Goal: Information Seeking & Learning: Understand process/instructions

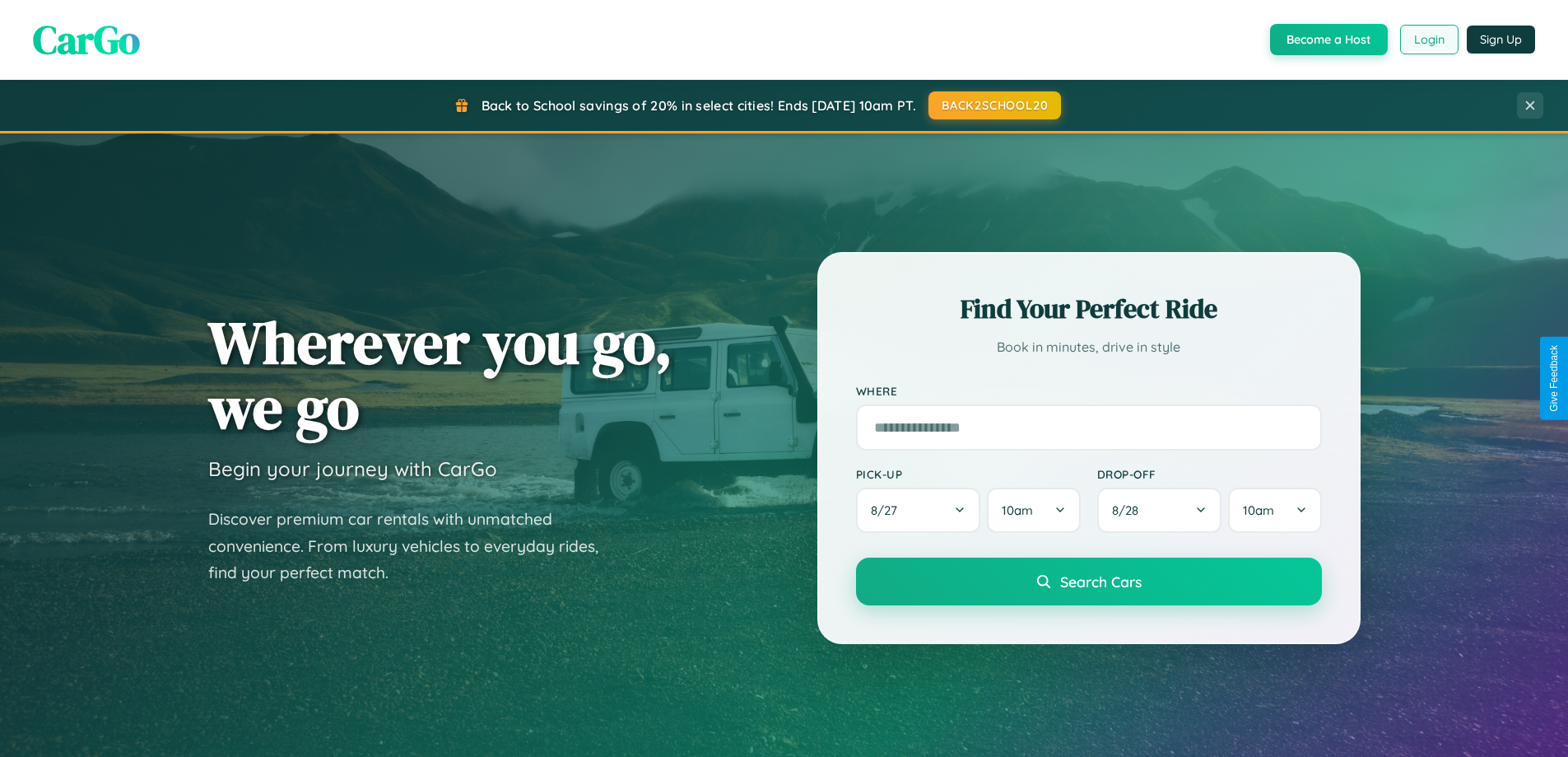
click at [1428, 40] on button "Login" at bounding box center [1429, 40] width 59 height 30
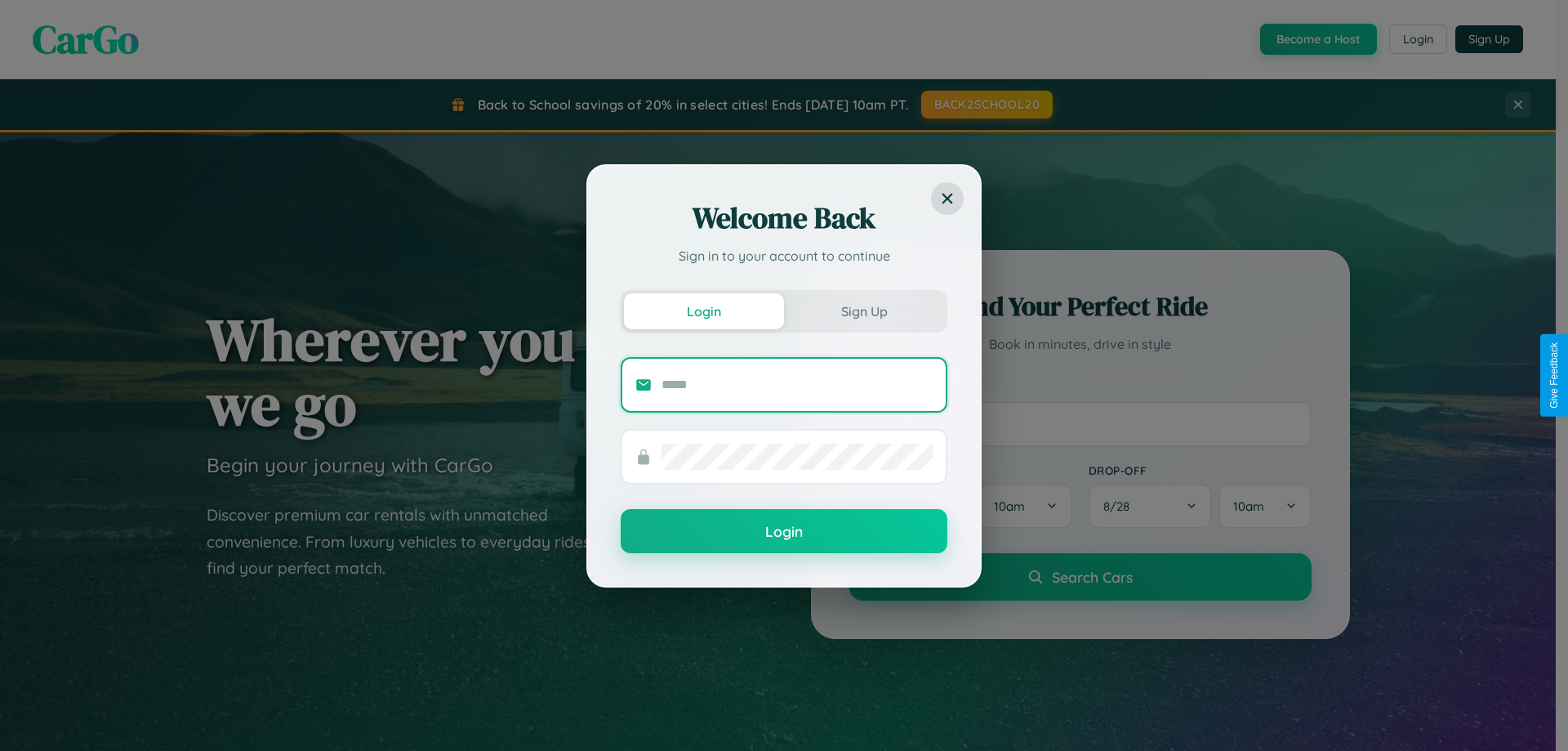
click at [797, 384] on input "text" at bounding box center [796, 384] width 271 height 27
type input "**********"
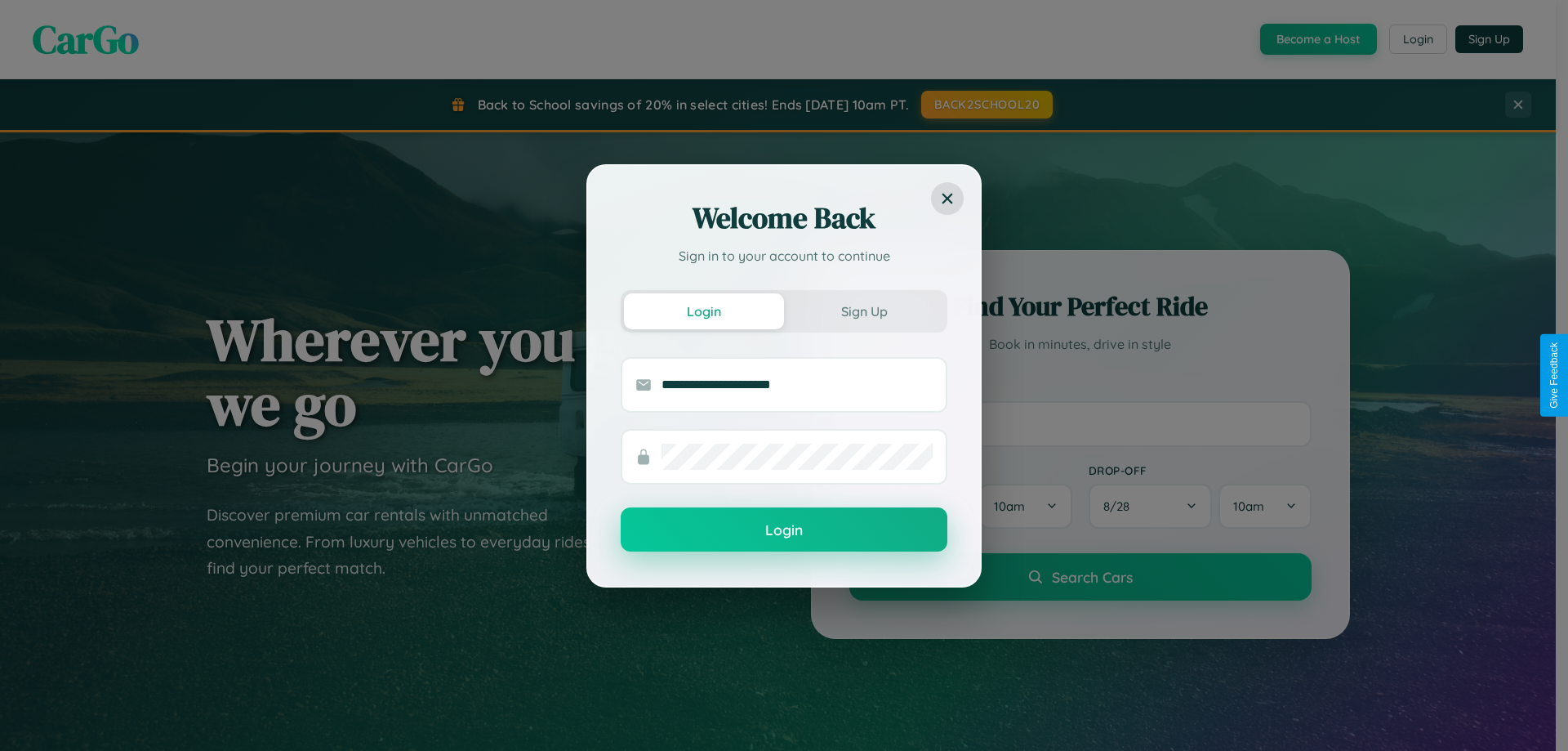
click at [784, 530] on button "Login" at bounding box center [784, 529] width 327 height 44
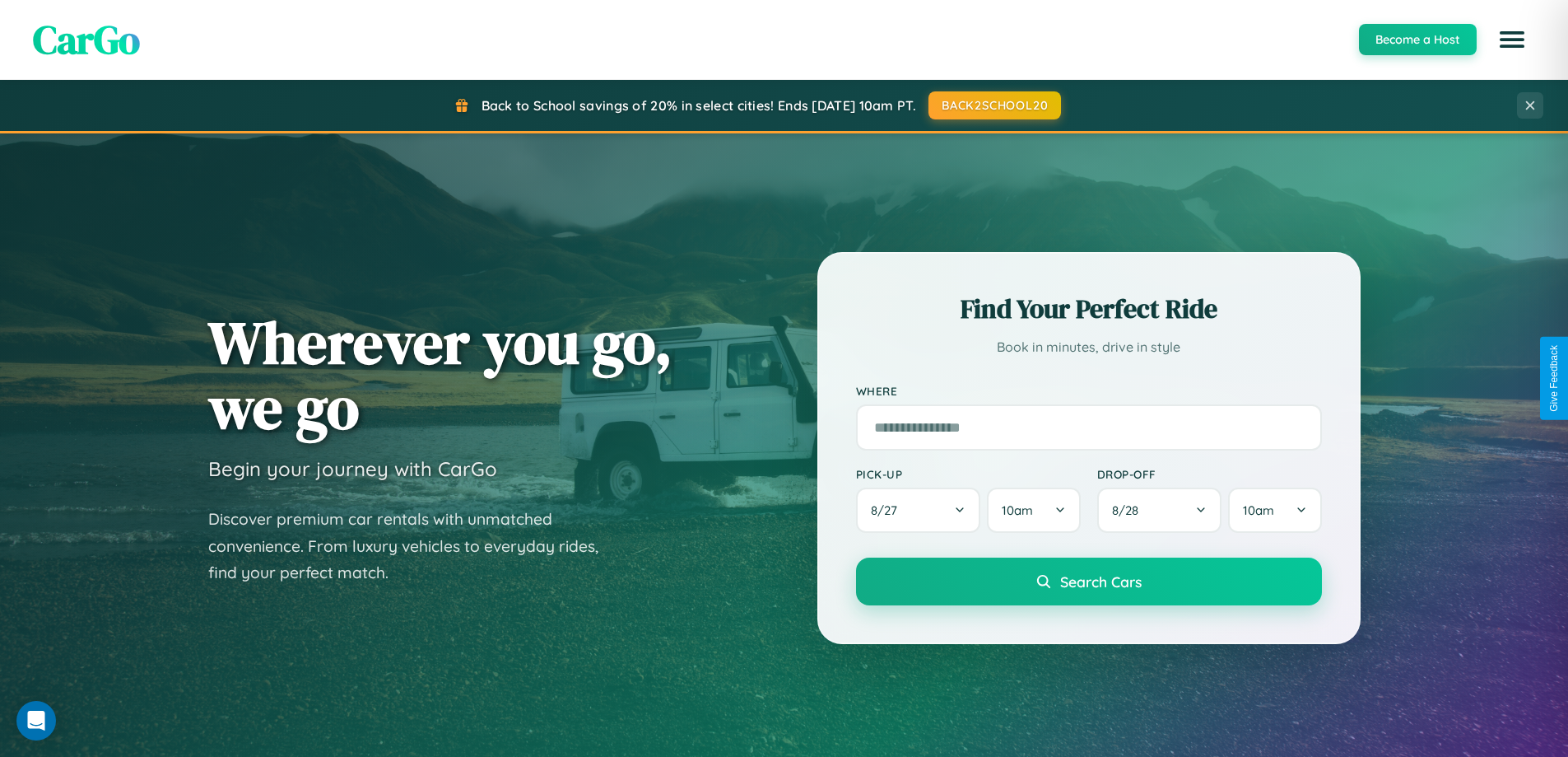
scroll to position [3168, 0]
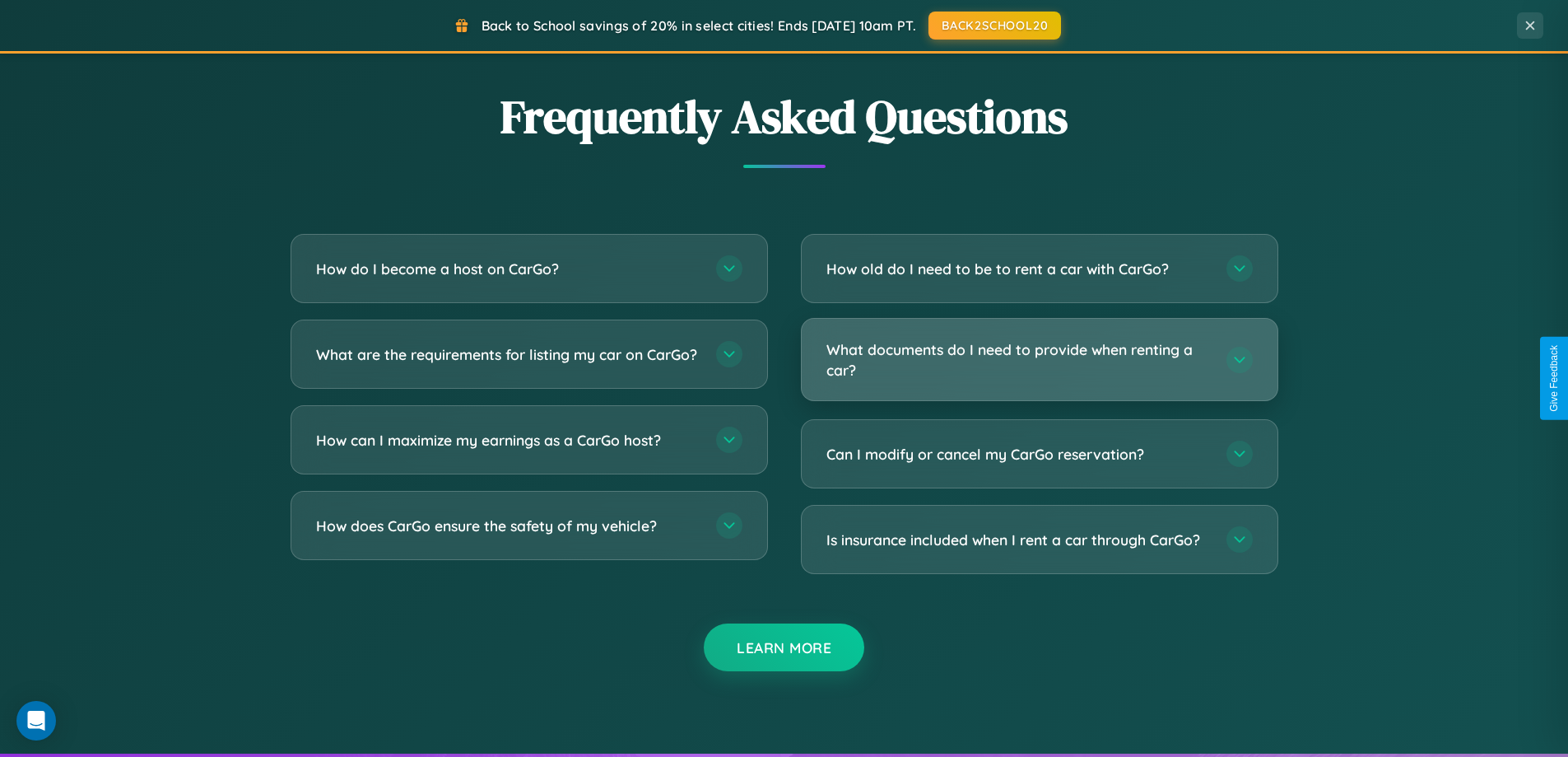
click at [1039, 361] on h3 "What documents do I need to provide when renting a car?" at bounding box center [1018, 359] width 383 height 41
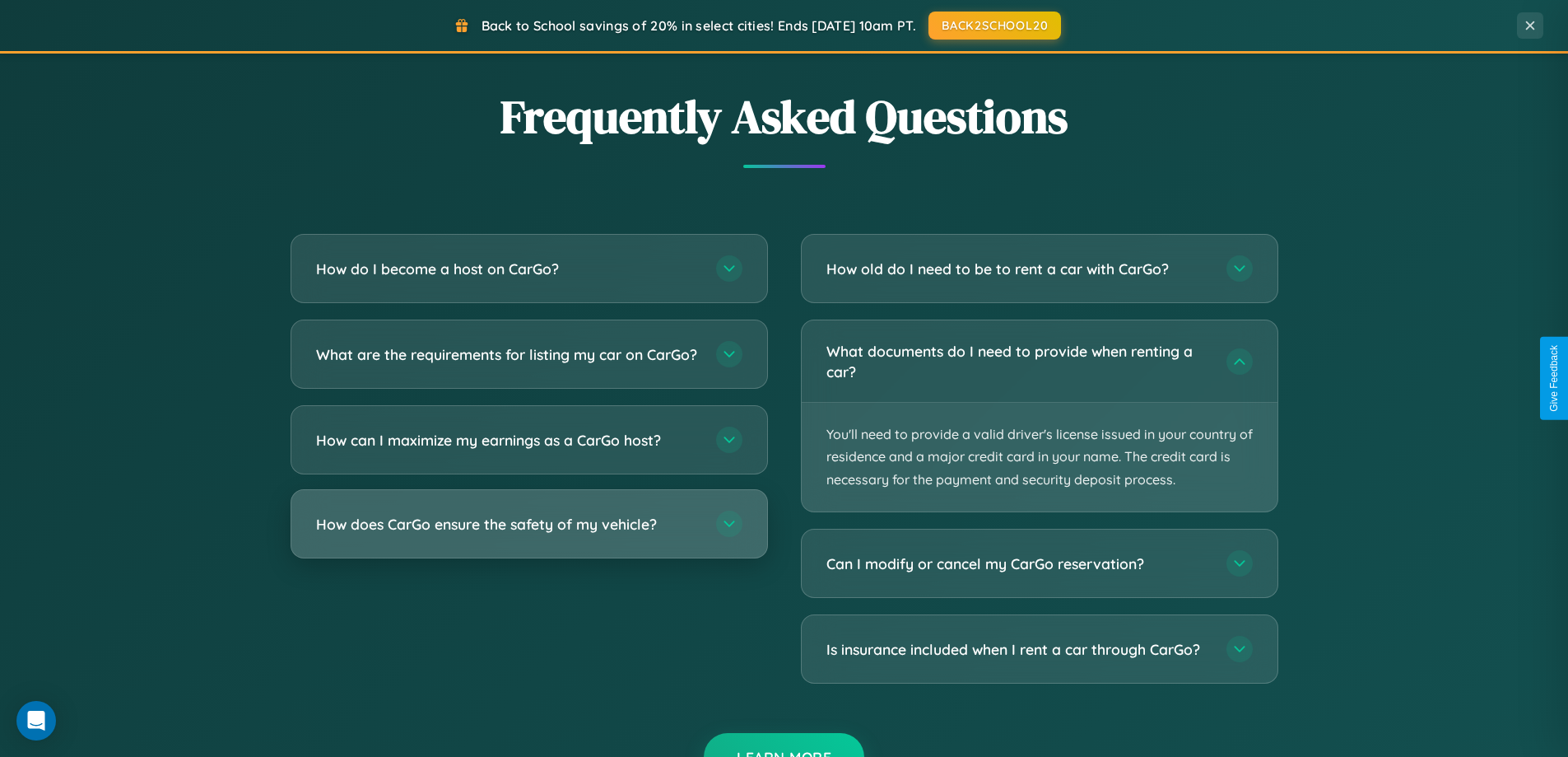
click at [528, 534] on h3 "How does CarGo ensure the safety of my vehicle?" at bounding box center [507, 524] width 383 height 21
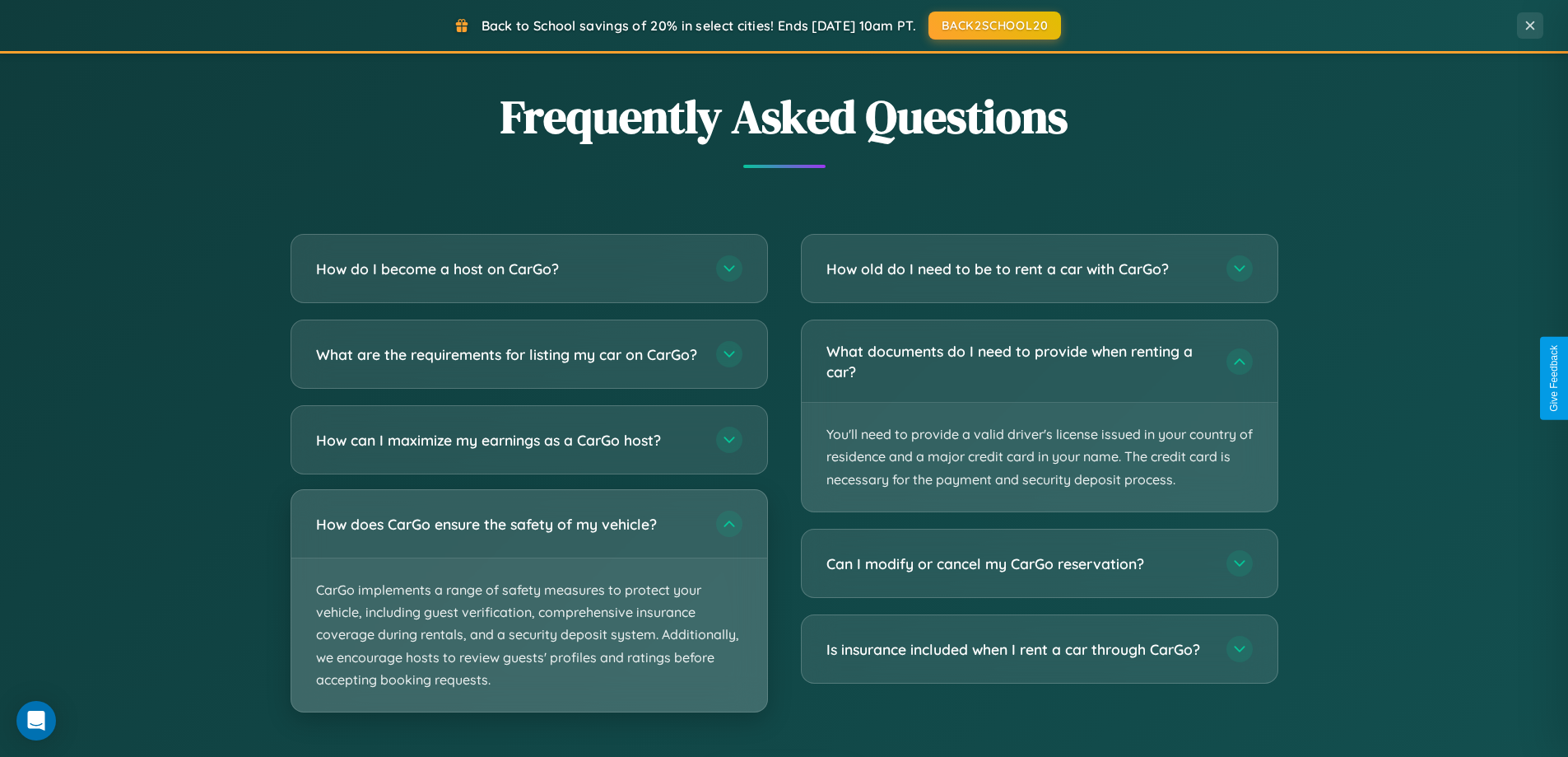
click at [528, 614] on p "CarGo implements a range of safety measures to protect your vehicle, including …" at bounding box center [528, 635] width 476 height 153
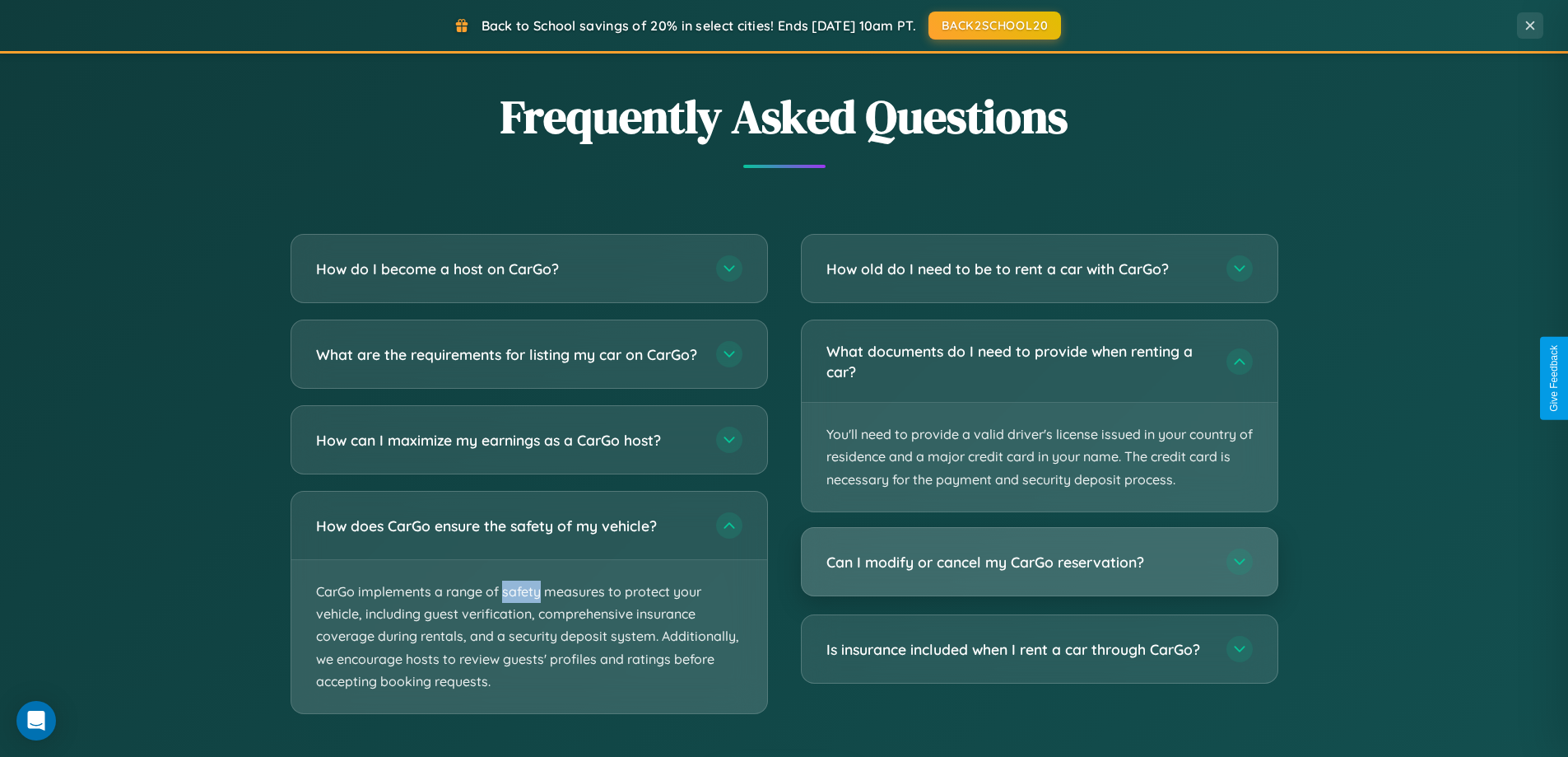
click at [1039, 562] on h3 "Can I modify or cancel my CarGo reservation?" at bounding box center [1018, 561] width 383 height 21
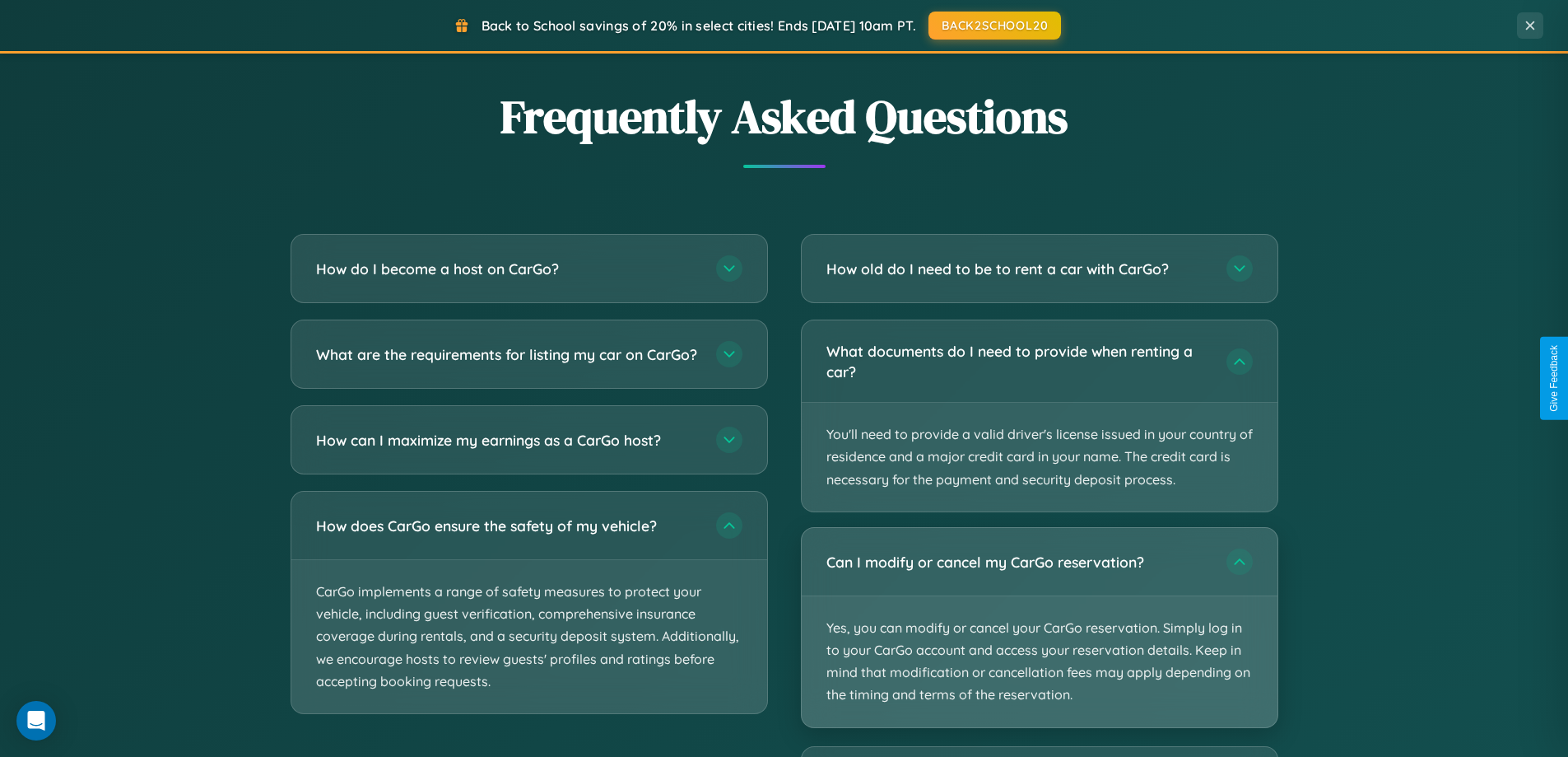
click at [1039, 627] on p "Yes, you can modify or cancel your CarGo reservation. Simply log in to your Car…" at bounding box center [1039, 662] width 476 height 131
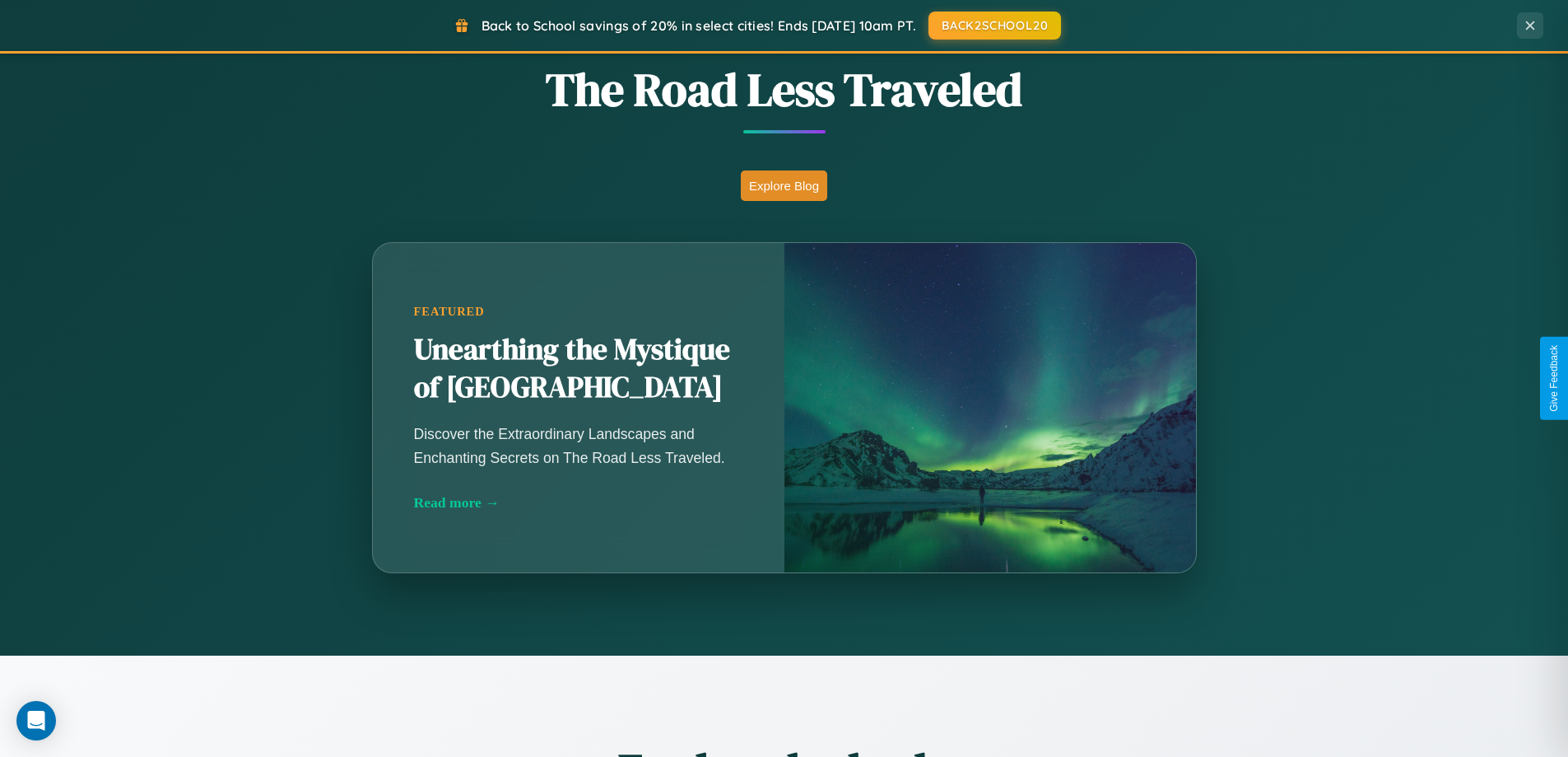
scroll to position [0, 0]
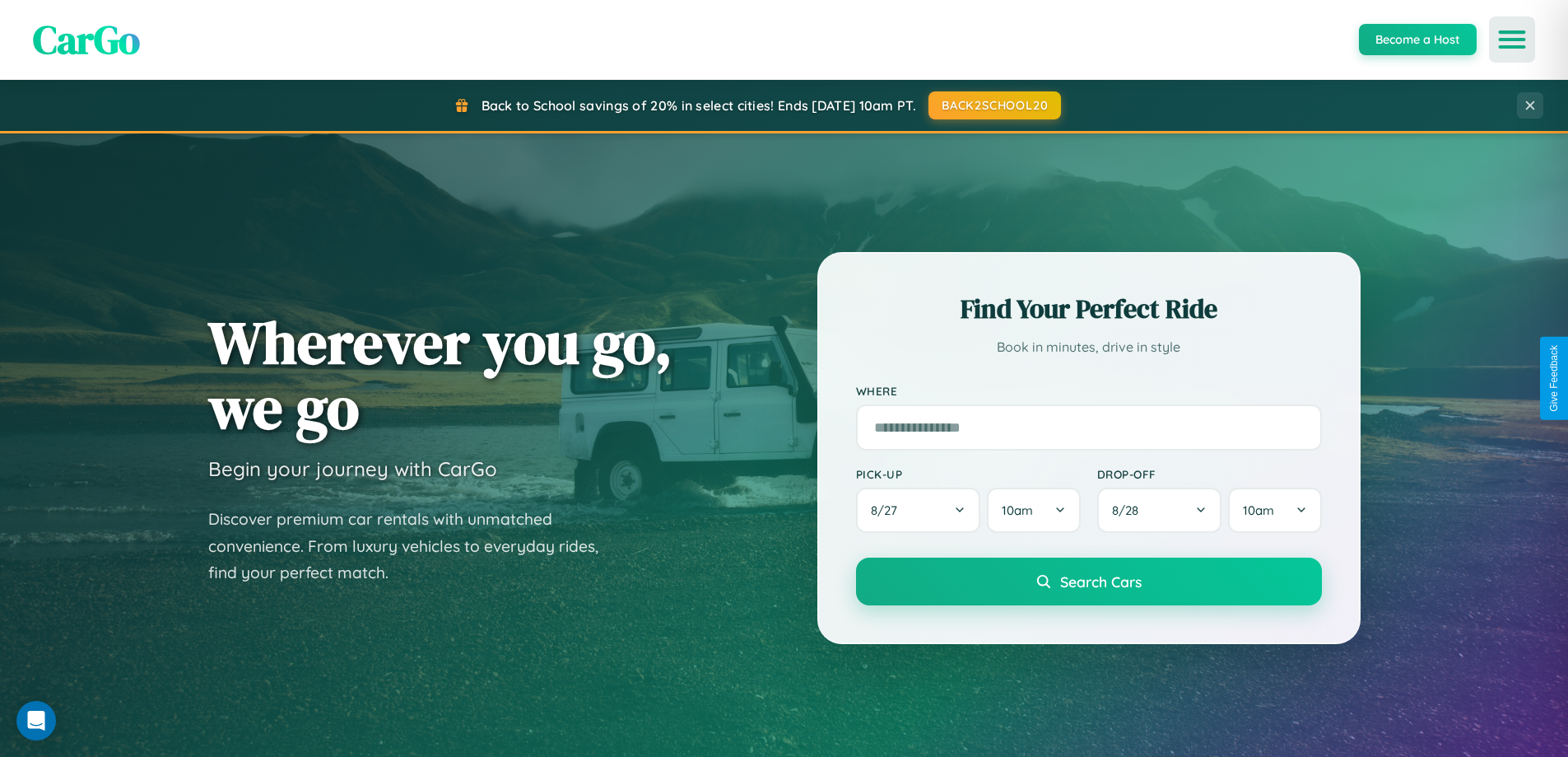
click at [1512, 40] on icon "Open menu" at bounding box center [1512, 39] width 24 height 15
